Goal: Transaction & Acquisition: Purchase product/service

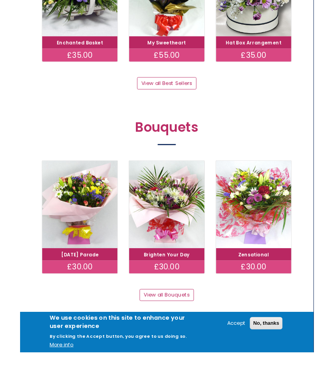
scroll to position [544, 0]
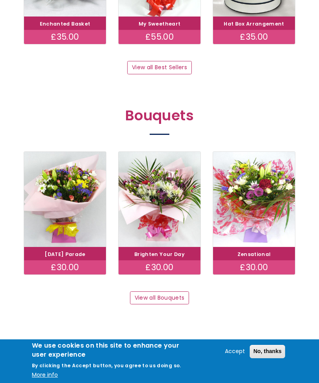
click at [181, 292] on link "View all Bouquets" at bounding box center [159, 298] width 59 height 13
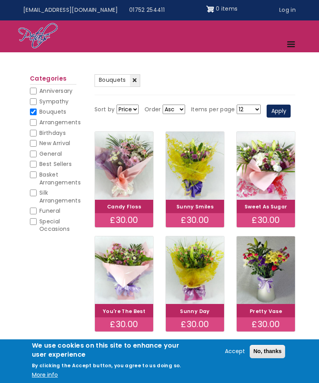
click at [35, 100] on input "Sympathy" at bounding box center [33, 101] width 7 height 7
checkbox input "true"
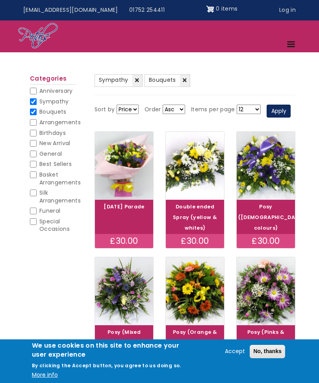
click at [31, 111] on input "Bouquets" at bounding box center [33, 112] width 7 height 7
checkbox input "false"
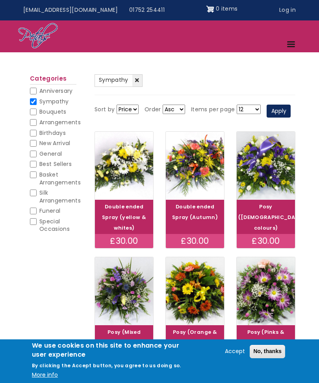
click at [36, 122] on input "Arrangements" at bounding box center [33, 122] width 7 height 7
checkbox input "true"
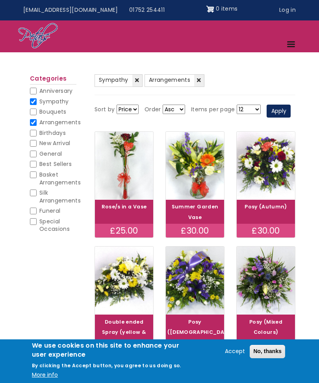
click at [33, 112] on input "Bouquets" at bounding box center [33, 112] width 7 height 7
checkbox input "true"
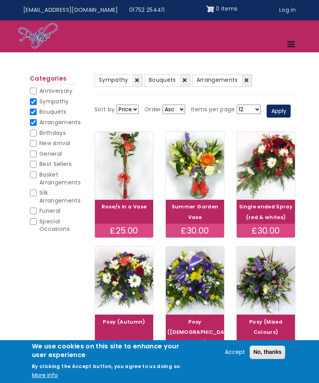
click at [35, 100] on input "Sympathy" at bounding box center [33, 101] width 7 height 7
checkbox input "false"
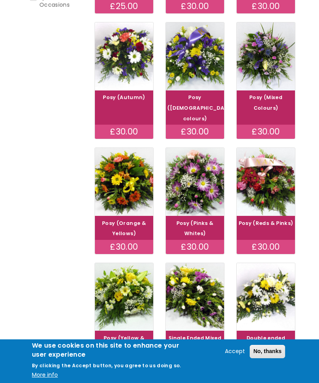
scroll to position [265, 0]
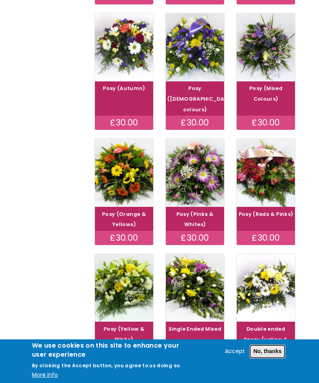
click at [263, 359] on button "No, thanks" at bounding box center [267, 351] width 35 height 13
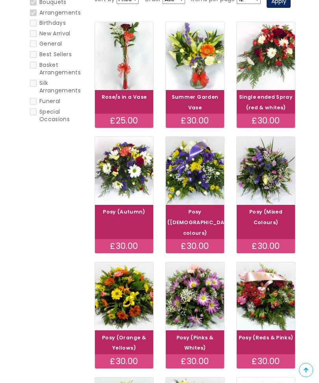
scroll to position [0, 0]
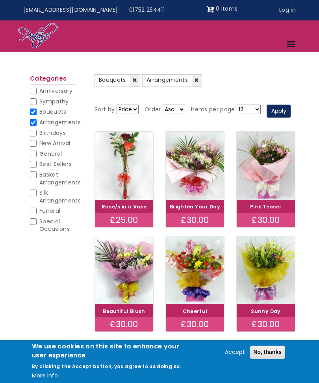
click at [34, 121] on input "Arrangements" at bounding box center [33, 122] width 7 height 7
checkbox input "false"
